Goal: Task Accomplishment & Management: Use online tool/utility

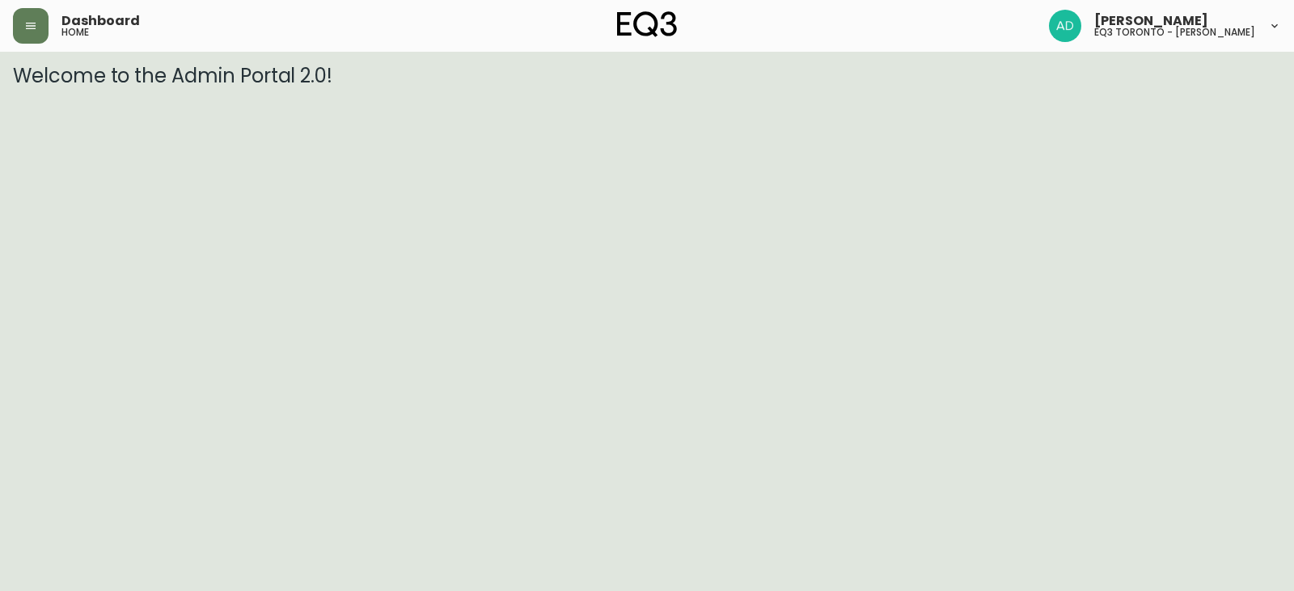
click at [49, 41] on div "Dashboard home" at bounding box center [224, 26] width 423 height 36
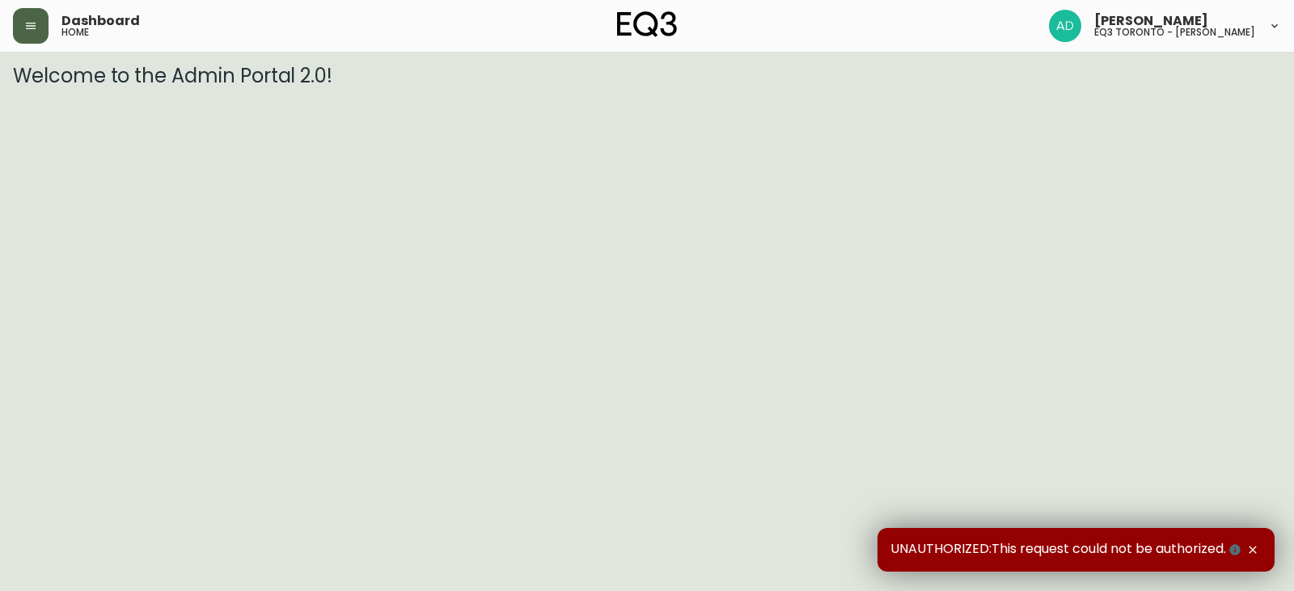
click at [35, 34] on button "button" at bounding box center [31, 26] width 36 height 36
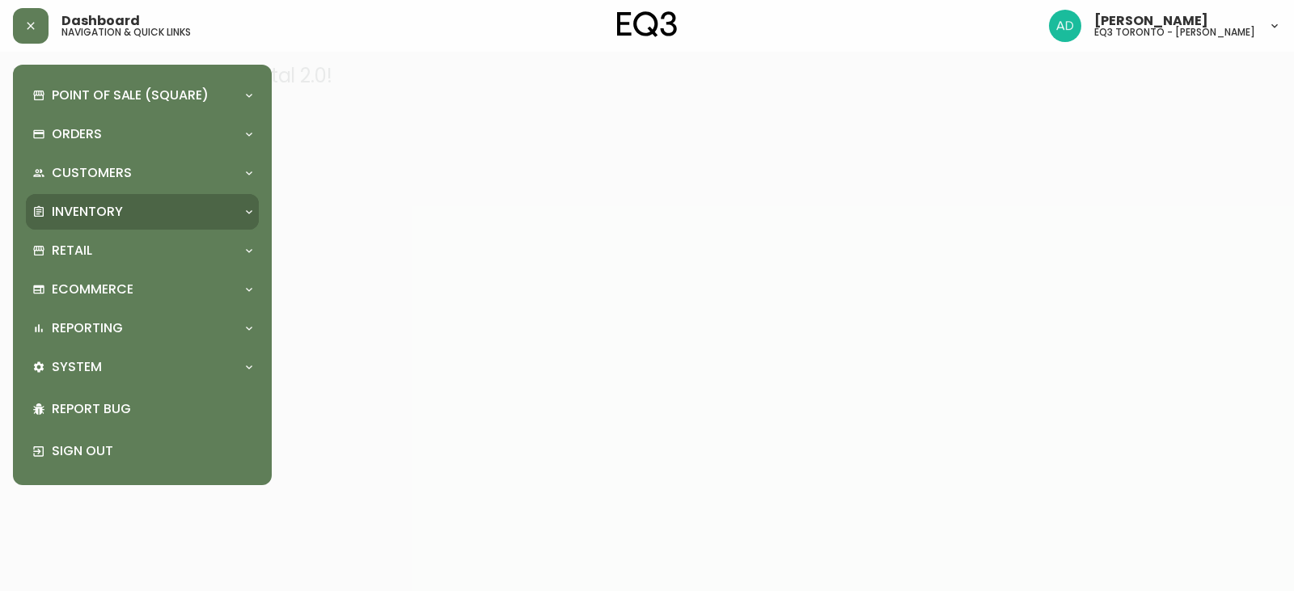
click at [130, 217] on div "Inventory" at bounding box center [134, 212] width 204 height 18
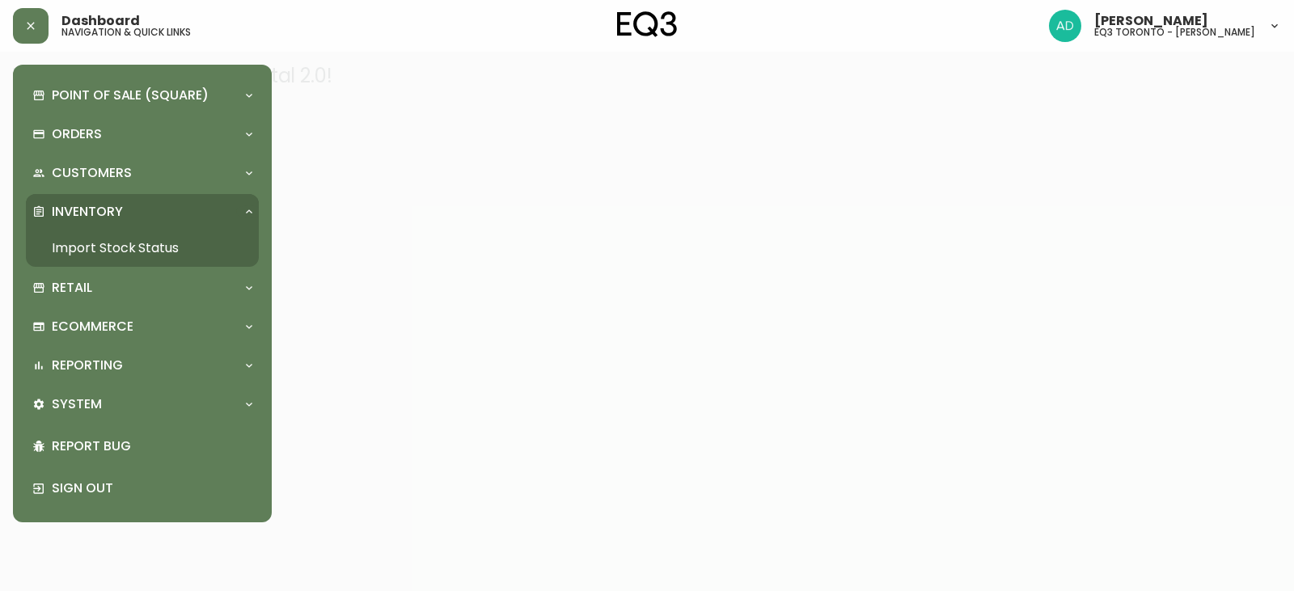
click at [115, 250] on link "Import Stock Status" at bounding box center [142, 248] width 233 height 37
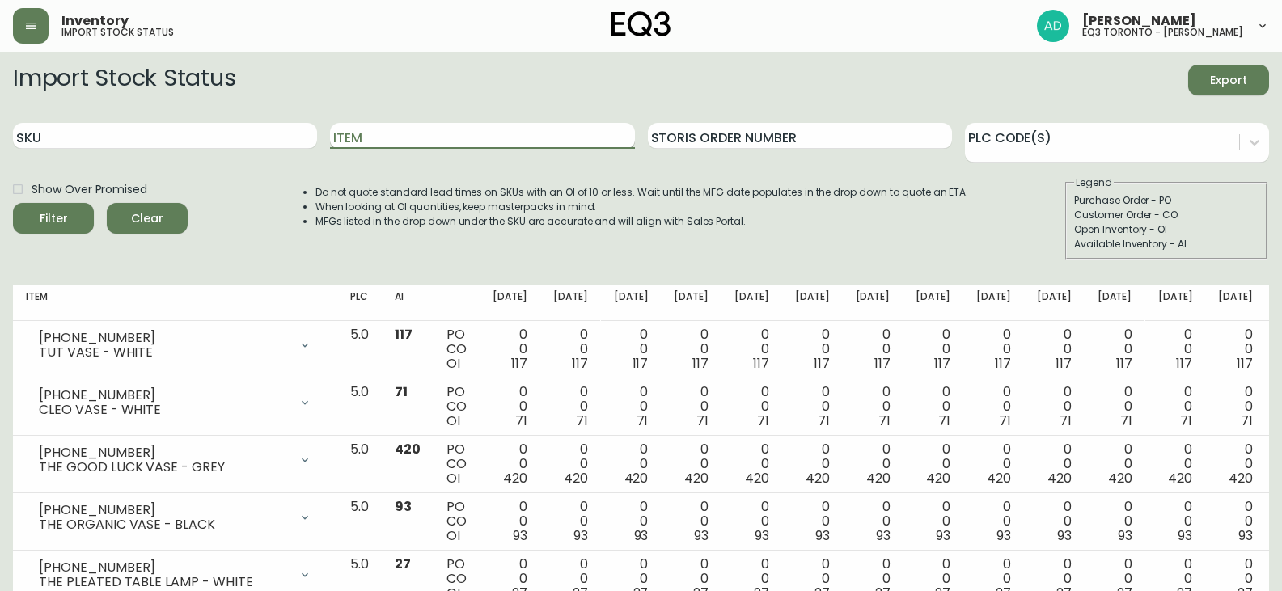
click at [418, 134] on input "Item" at bounding box center [482, 136] width 304 height 26
type input "alfi"
click at [13, 203] on button "Filter" at bounding box center [53, 218] width 81 height 31
